Goal: Use online tool/utility: Utilize a website feature to perform a specific function

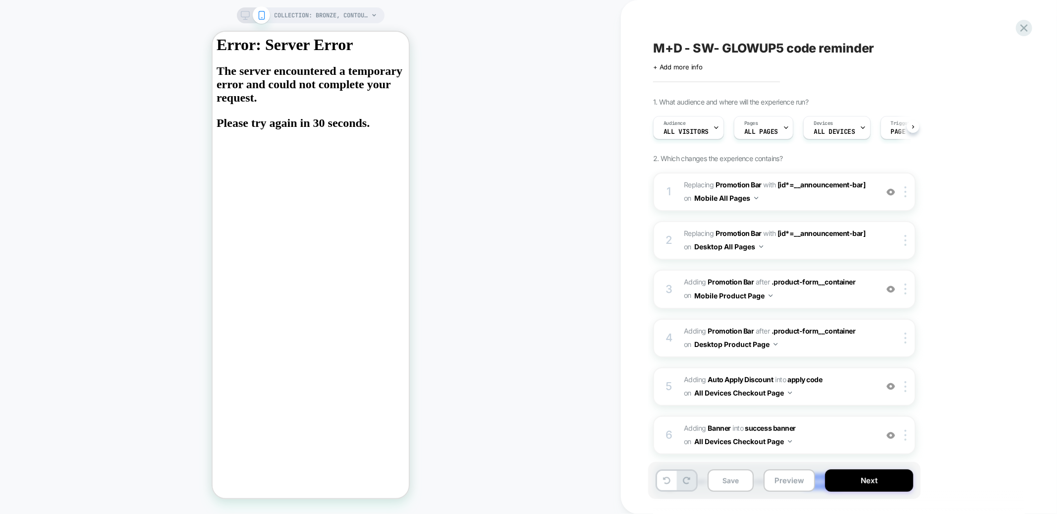
scroll to position [0, 0]
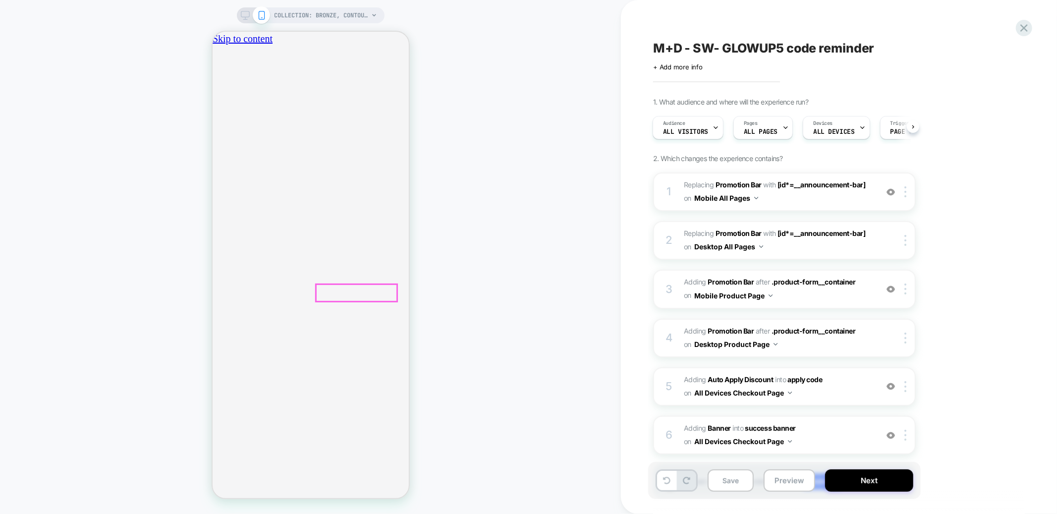
drag, startPoint x: 334, startPoint y: 486, endPoint x: 644, endPoint y: 545, distance: 315.9
drag, startPoint x: 397, startPoint y: 67, endPoint x: 403, endPoint y: 70, distance: 6.6
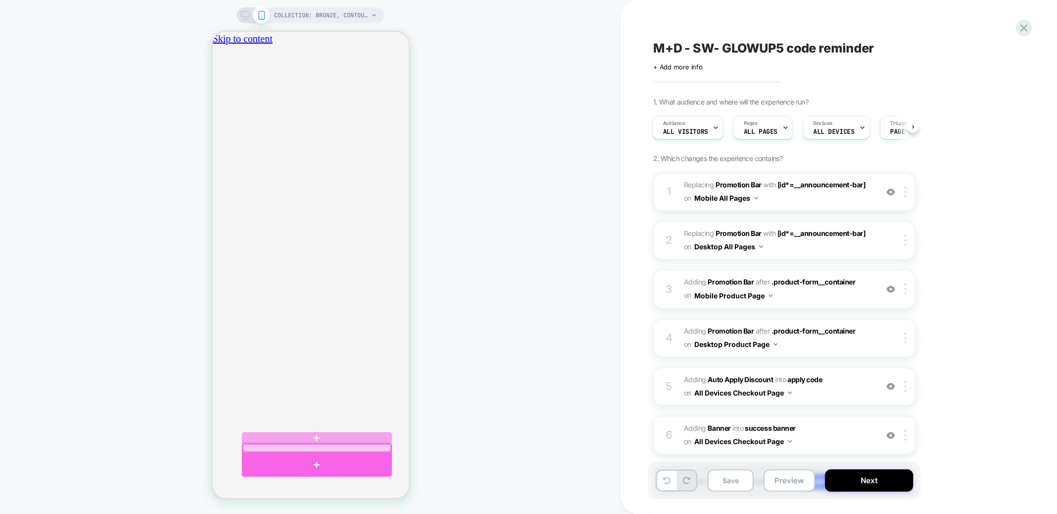
click at [384, 455] on div at bounding box center [316, 465] width 150 height 24
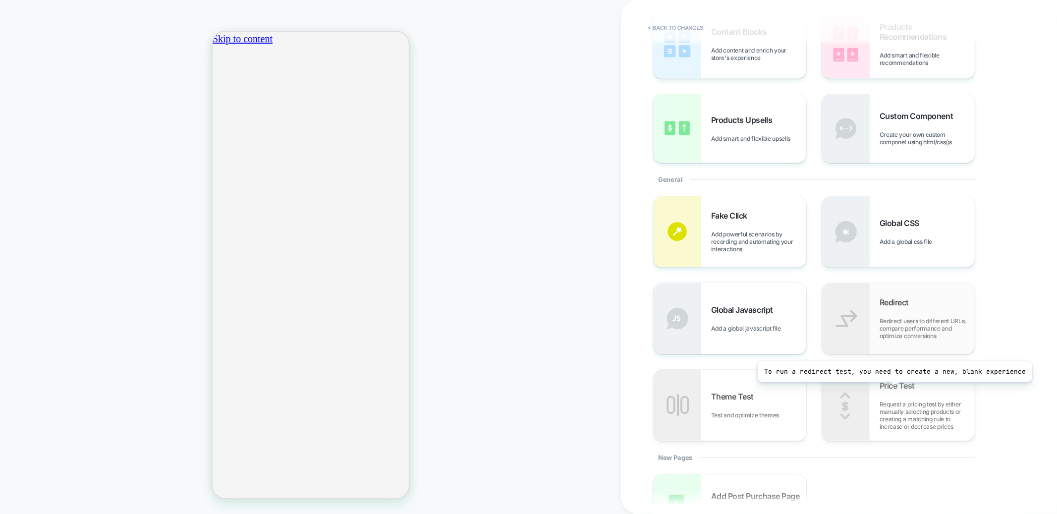
scroll to position [75, 0]
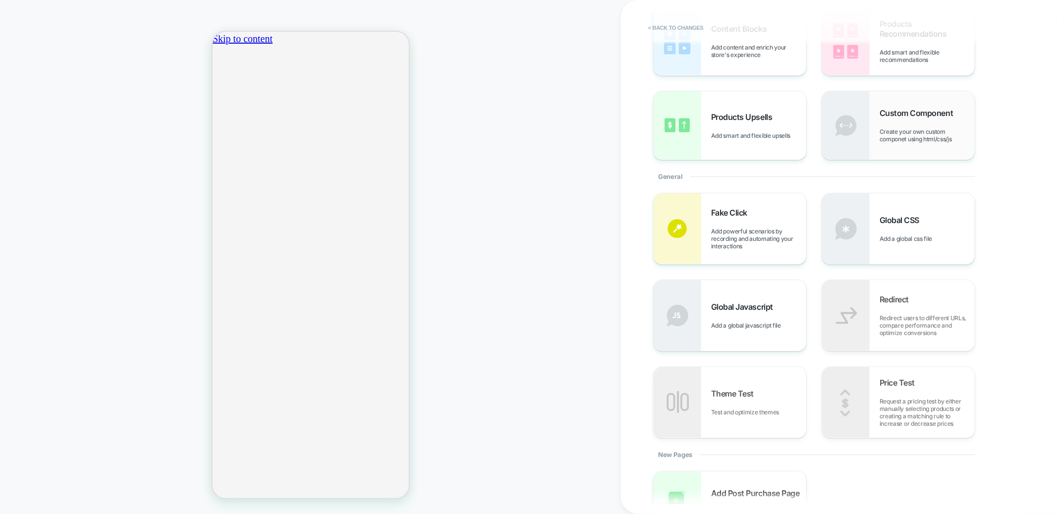
click at [891, 139] on span "Create your own custom componet using html/css/js" at bounding box center [927, 135] width 95 height 15
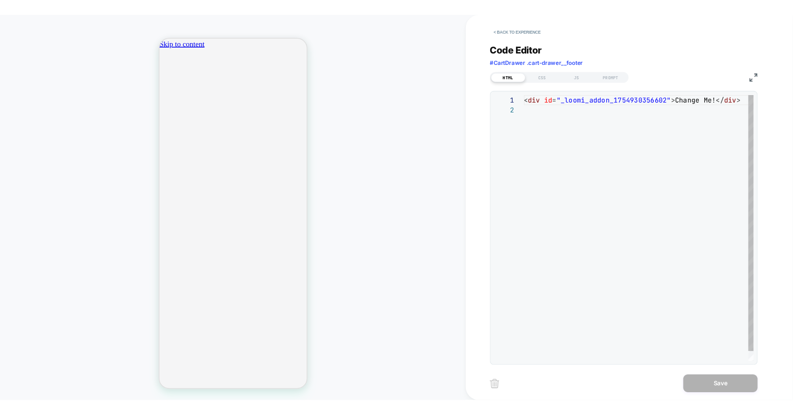
scroll to position [13, 0]
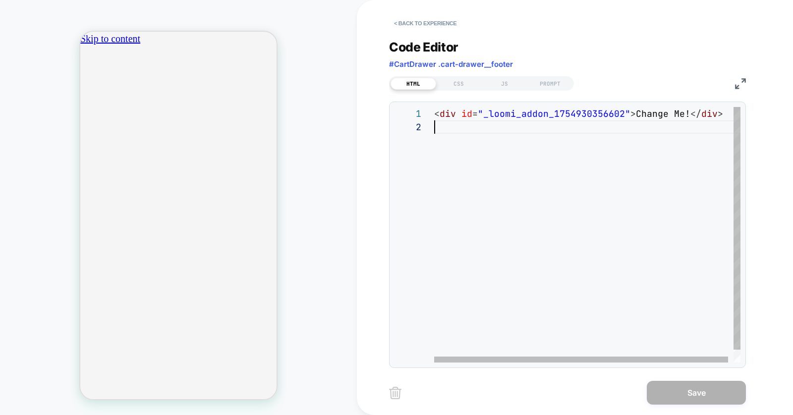
click at [552, 228] on div "< div id = "_loomi_addon_1754930356602" > Change Me! </ div >" at bounding box center [590, 241] width 312 height 269
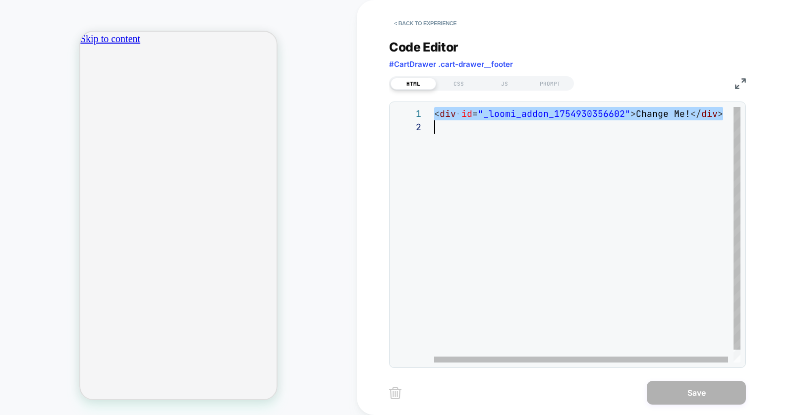
scroll to position [0, 0]
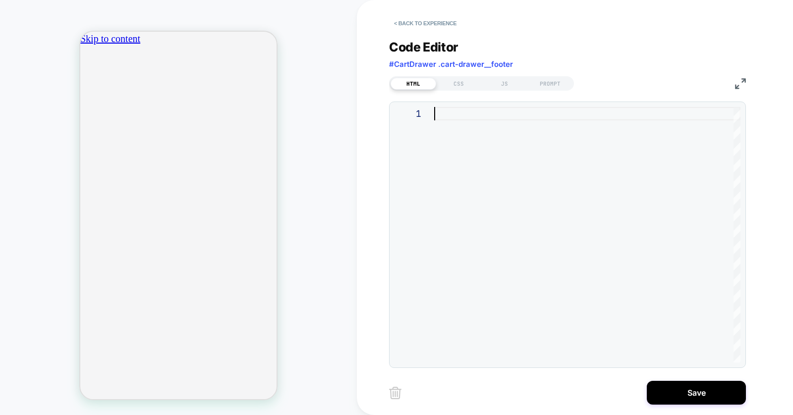
type textarea "**********"
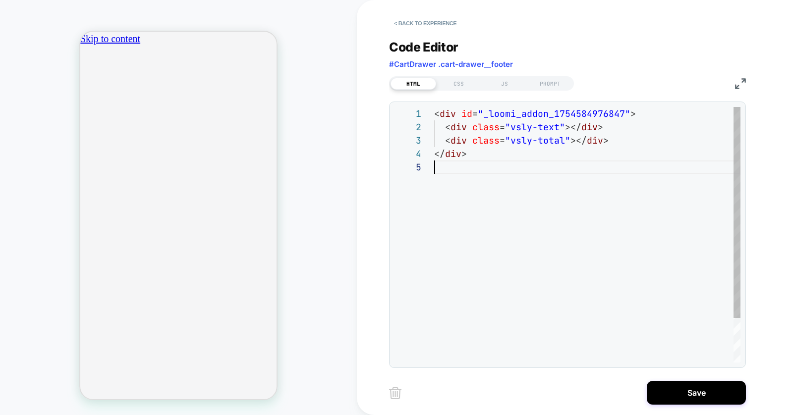
scroll to position [53, 0]
click at [457, 85] on div "CSS" at bounding box center [459, 84] width 46 height 12
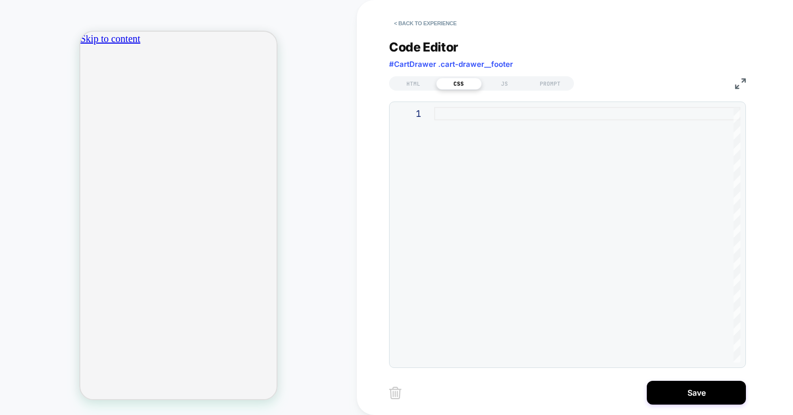
click at [466, 155] on div at bounding box center [587, 235] width 306 height 256
type textarea "**********"
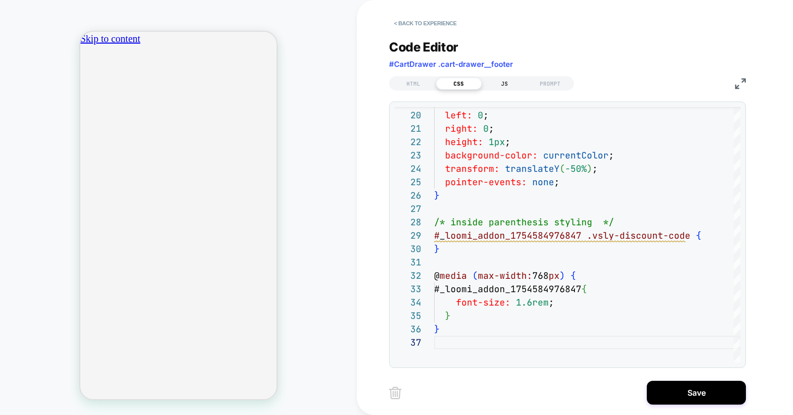
click at [502, 85] on div "JS" at bounding box center [505, 84] width 46 height 12
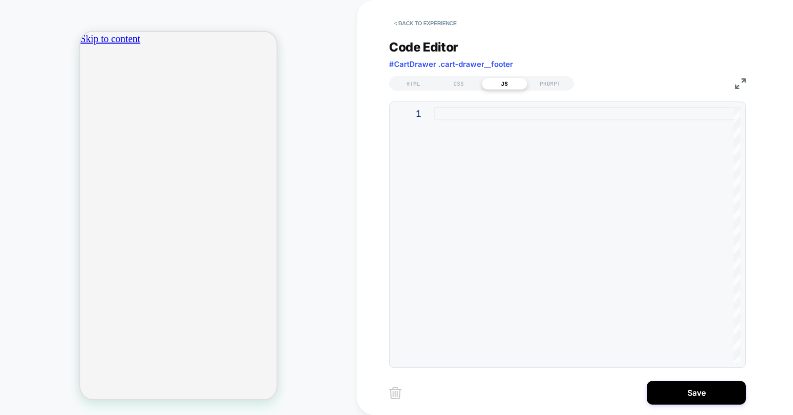
click at [456, 116] on div at bounding box center [587, 235] width 306 height 256
type textarea "**********"
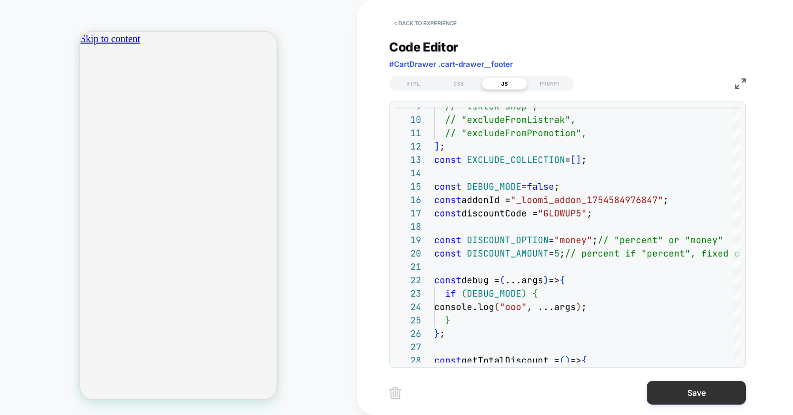
click at [680, 387] on button "Save" at bounding box center [696, 393] width 99 height 24
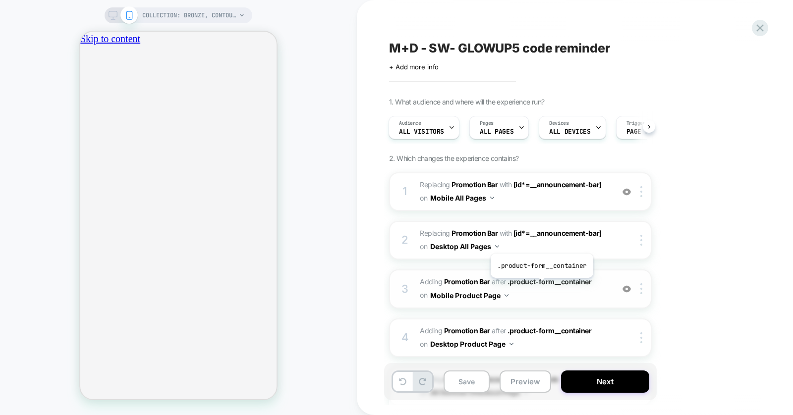
scroll to position [203, 0]
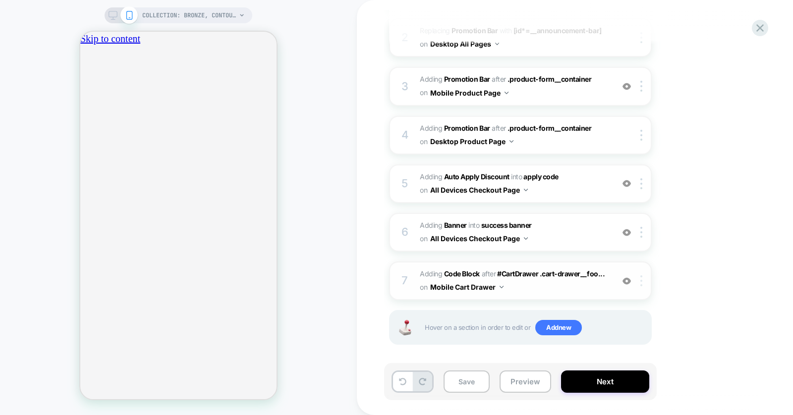
click at [644, 277] on div at bounding box center [643, 281] width 16 height 11
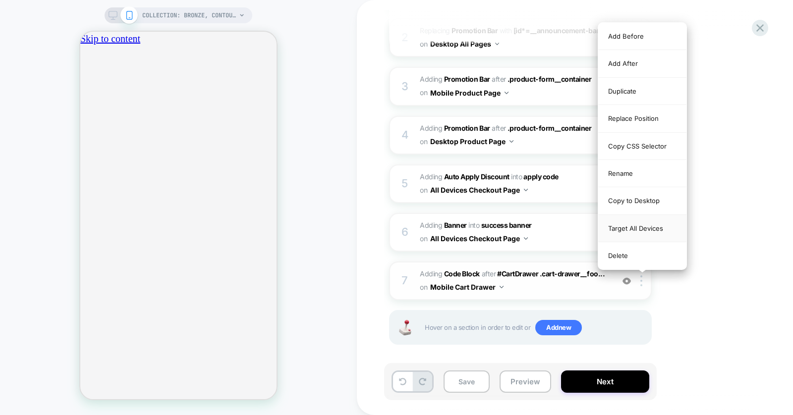
click at [642, 224] on div "Target All Devices" at bounding box center [642, 228] width 88 height 27
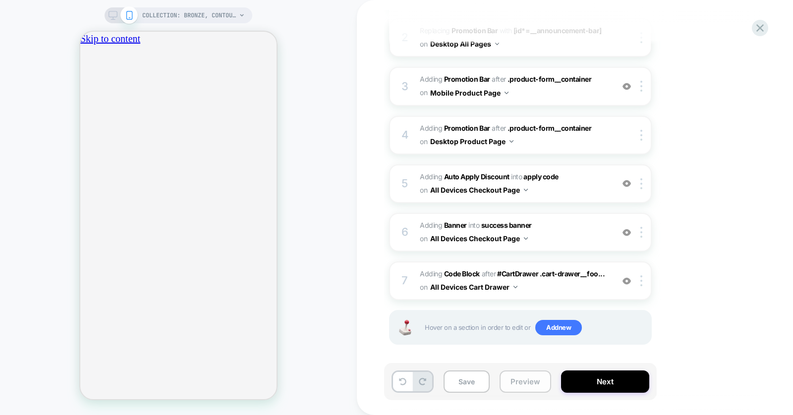
click at [522, 386] on button "Preview" at bounding box center [526, 382] width 52 height 22
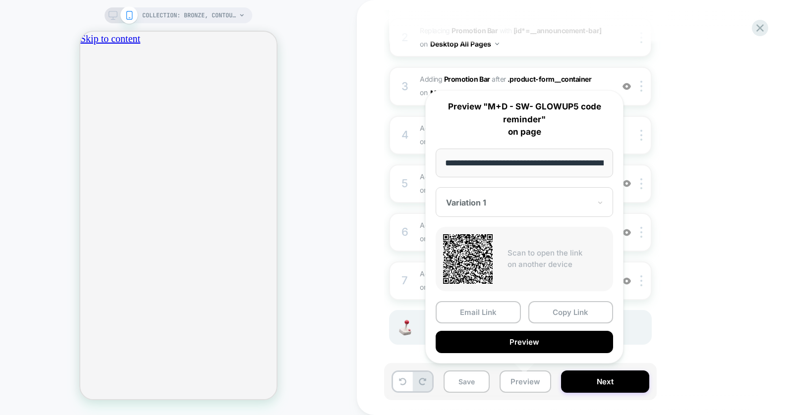
scroll to position [0, 170]
click at [522, 341] on button "Preview" at bounding box center [524, 342] width 177 height 22
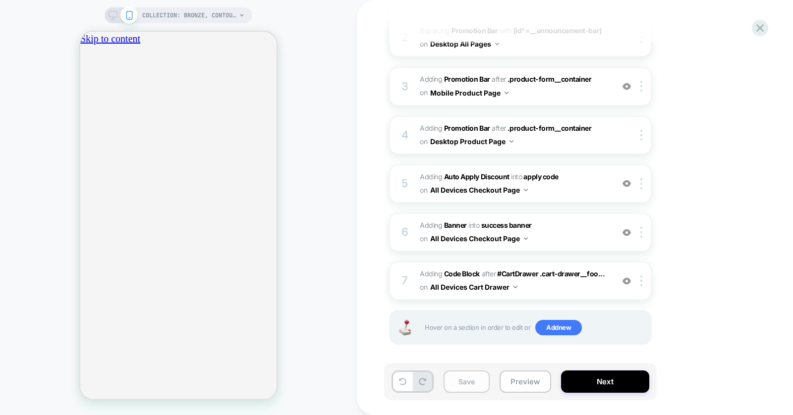
click at [473, 385] on button "Save" at bounding box center [467, 382] width 46 height 22
